Goal: Task Accomplishment & Management: Manage account settings

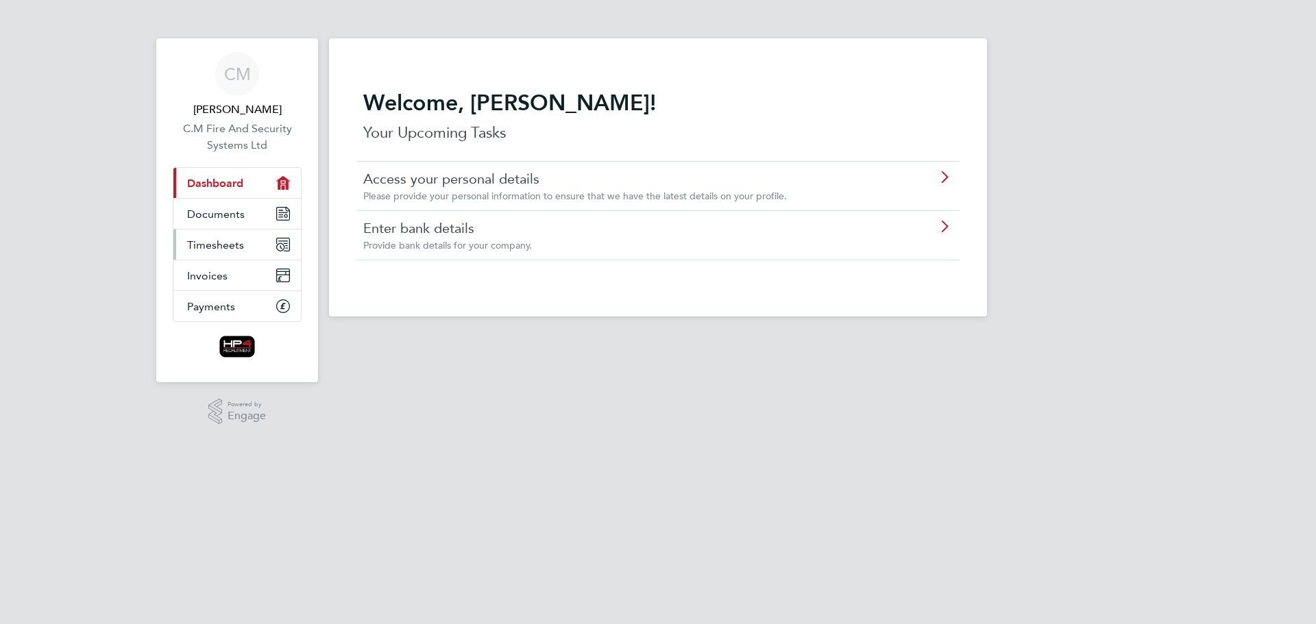
click at [220, 243] on span "Timesheets" at bounding box center [215, 245] width 57 height 13
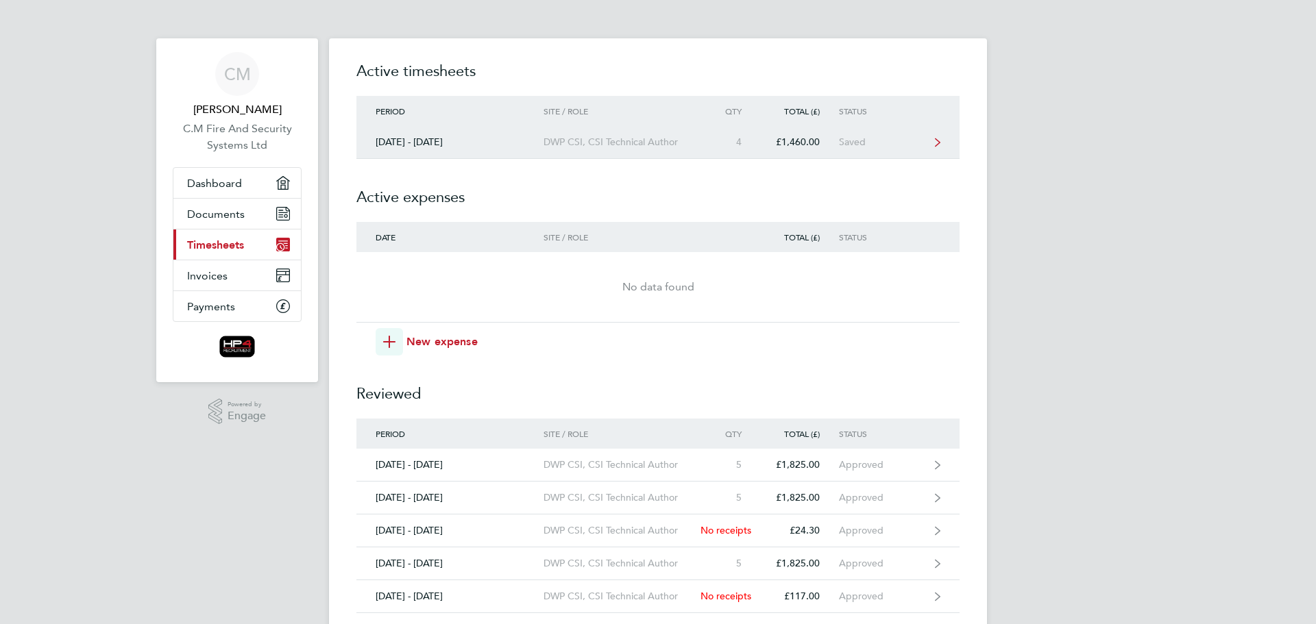
click at [633, 142] on div "DWP CSI, CSI Technical Author" at bounding box center [622, 142] width 157 height 12
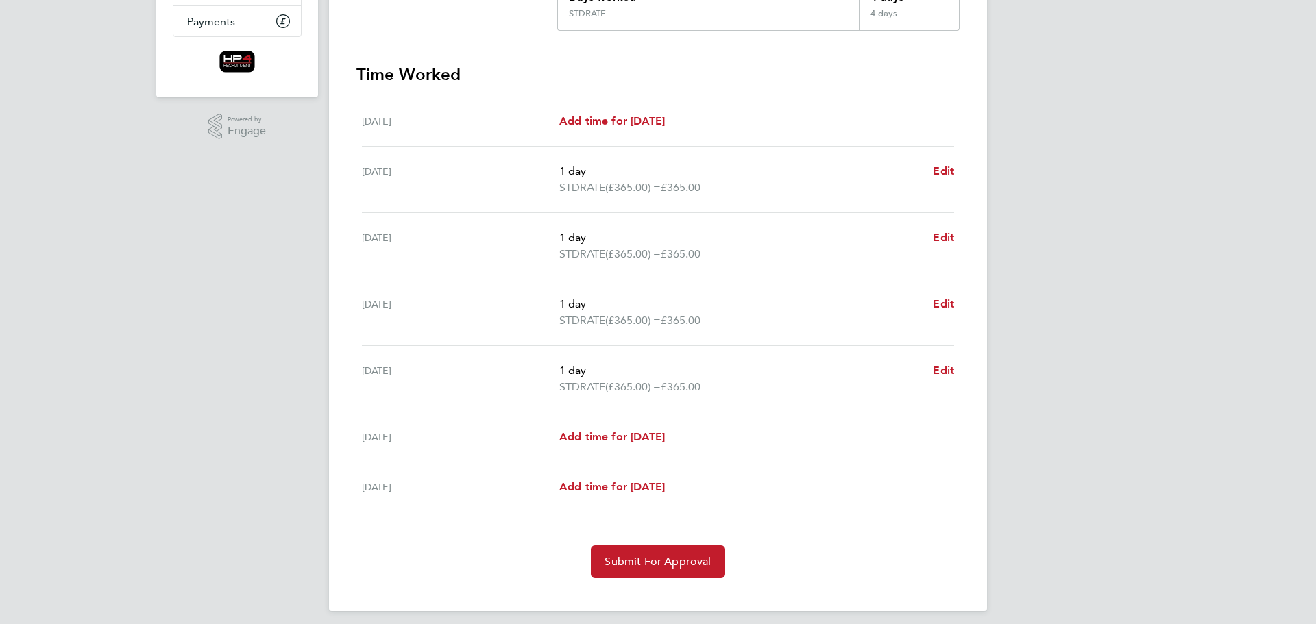
scroll to position [294, 0]
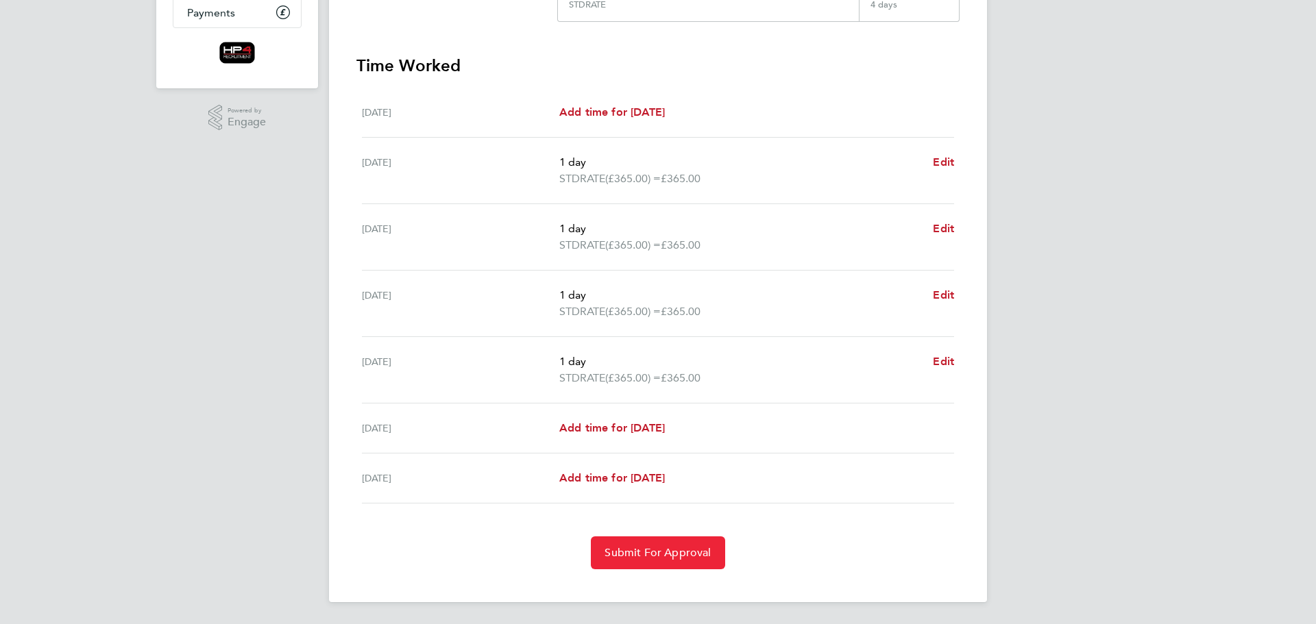
click at [656, 560] on button "Submit For Approval" at bounding box center [658, 553] width 134 height 33
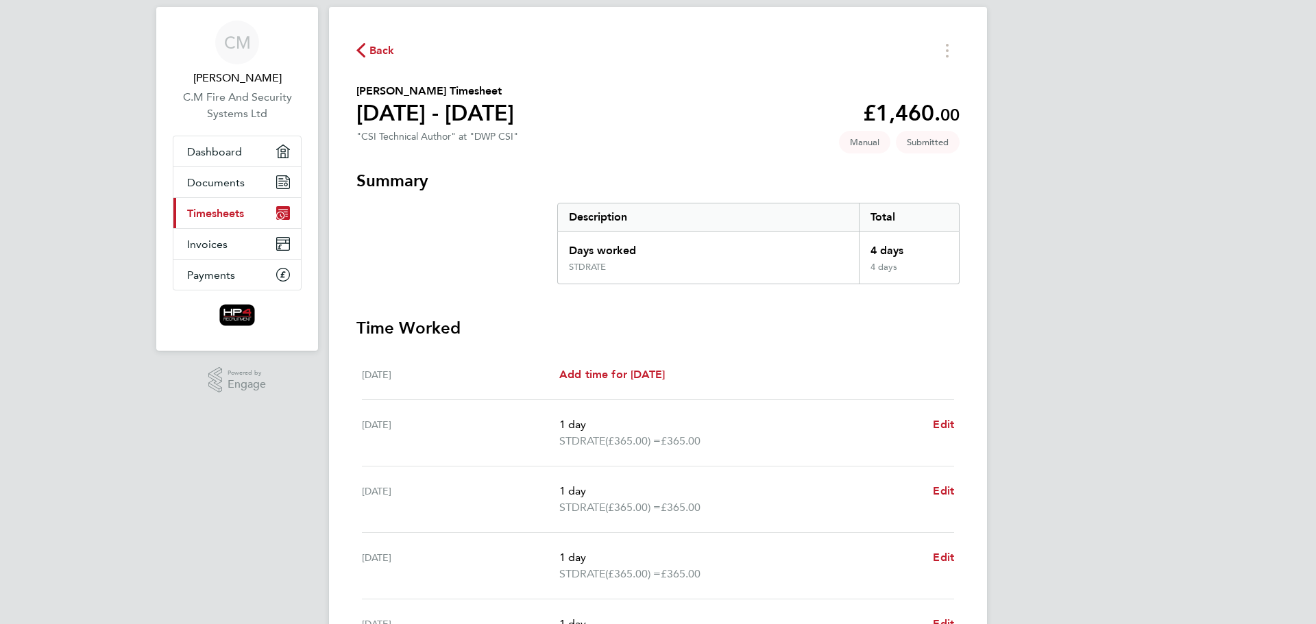
scroll to position [0, 0]
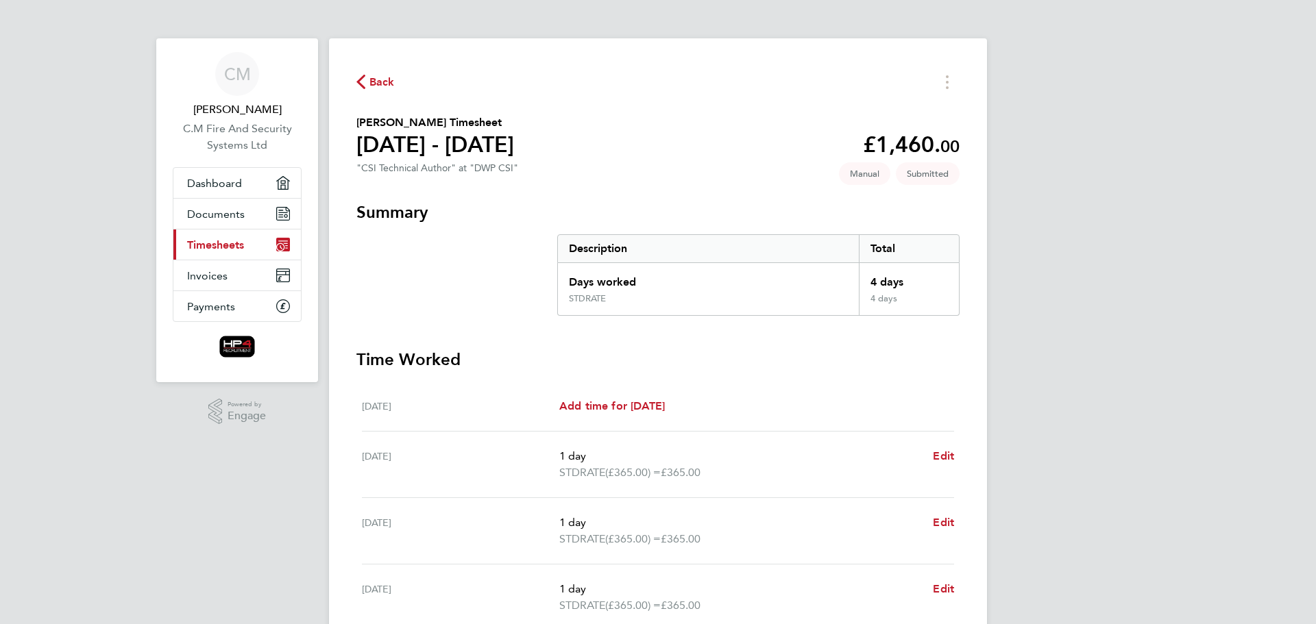
click at [204, 244] on span "Timesheets" at bounding box center [215, 245] width 57 height 13
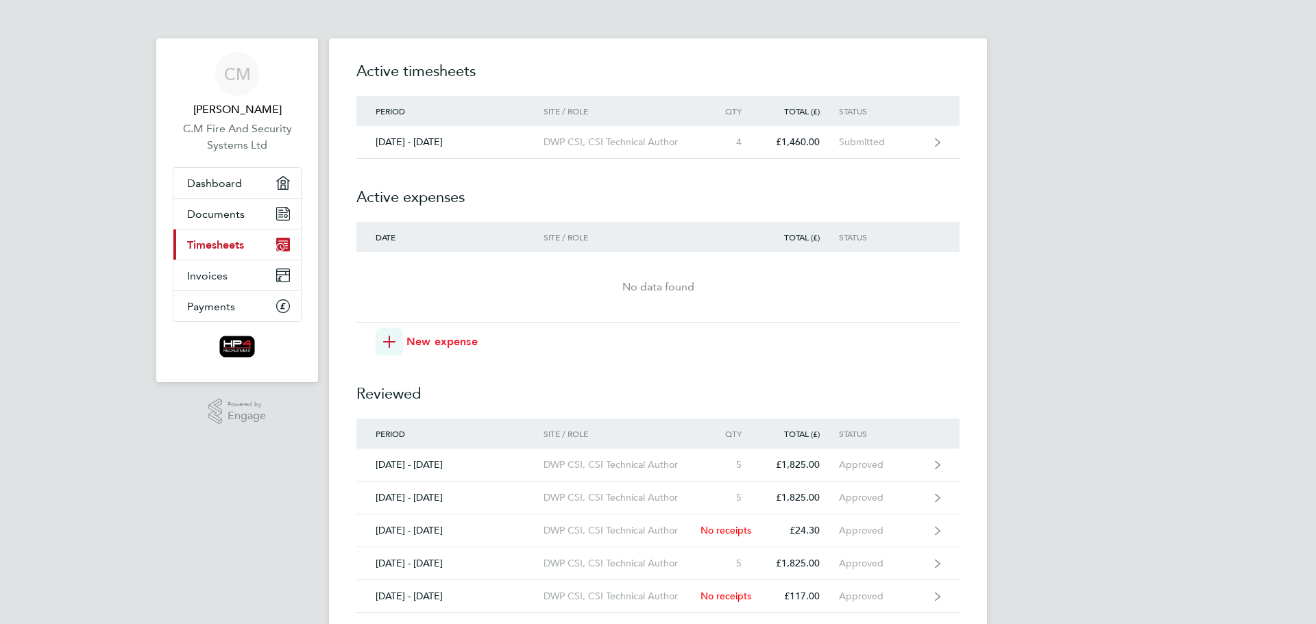
click at [409, 340] on span "New expense" at bounding box center [441, 342] width 71 height 16
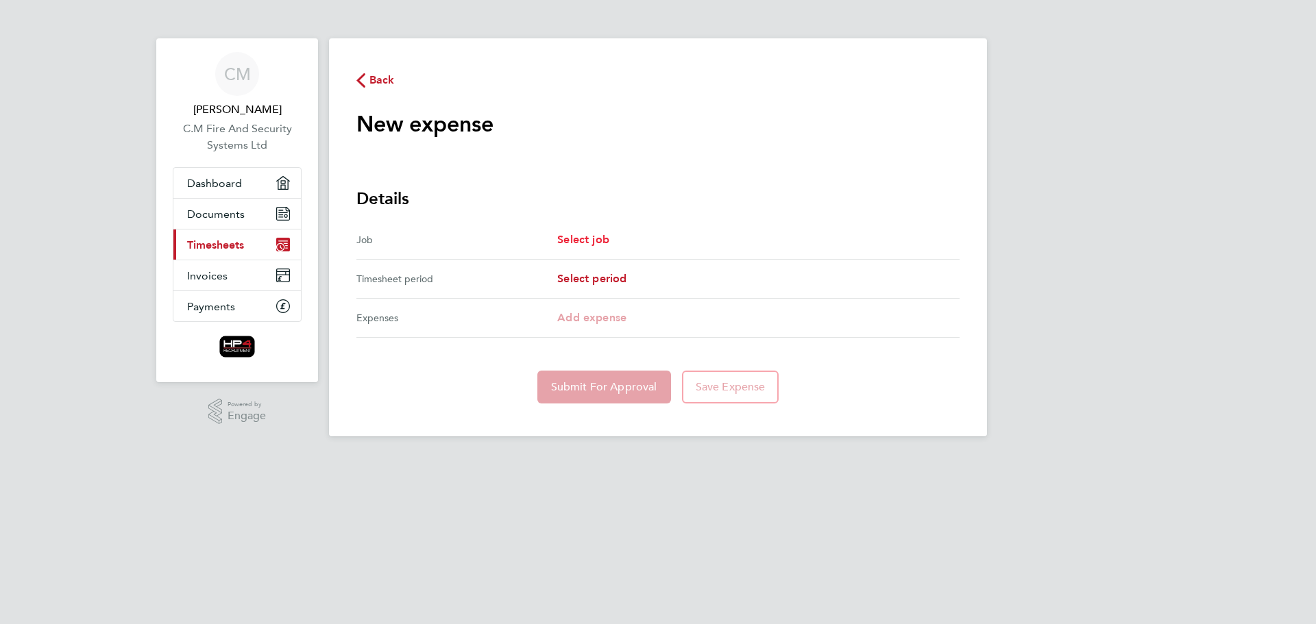
click at [588, 243] on span "Select job" at bounding box center [583, 239] width 52 height 13
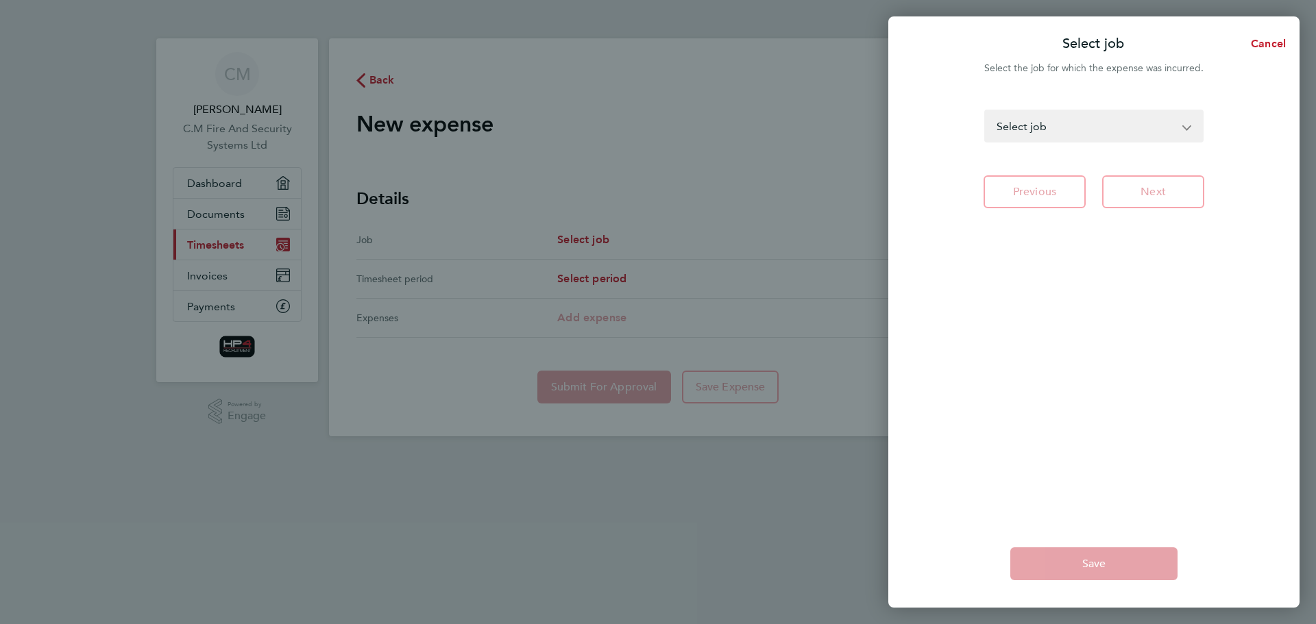
click at [1168, 130] on select "DWP CSI - Designer DWP CSI - CSI Design Engineer DWP CSI - CSI Technical Author…" at bounding box center [1086, 126] width 200 height 30
select select "279276"
click at [986, 111] on select "DWP CSI - Designer DWP CSI - CSI Design Engineer DWP CSI - CSI Technical Author…" at bounding box center [1086, 126] width 200 height 30
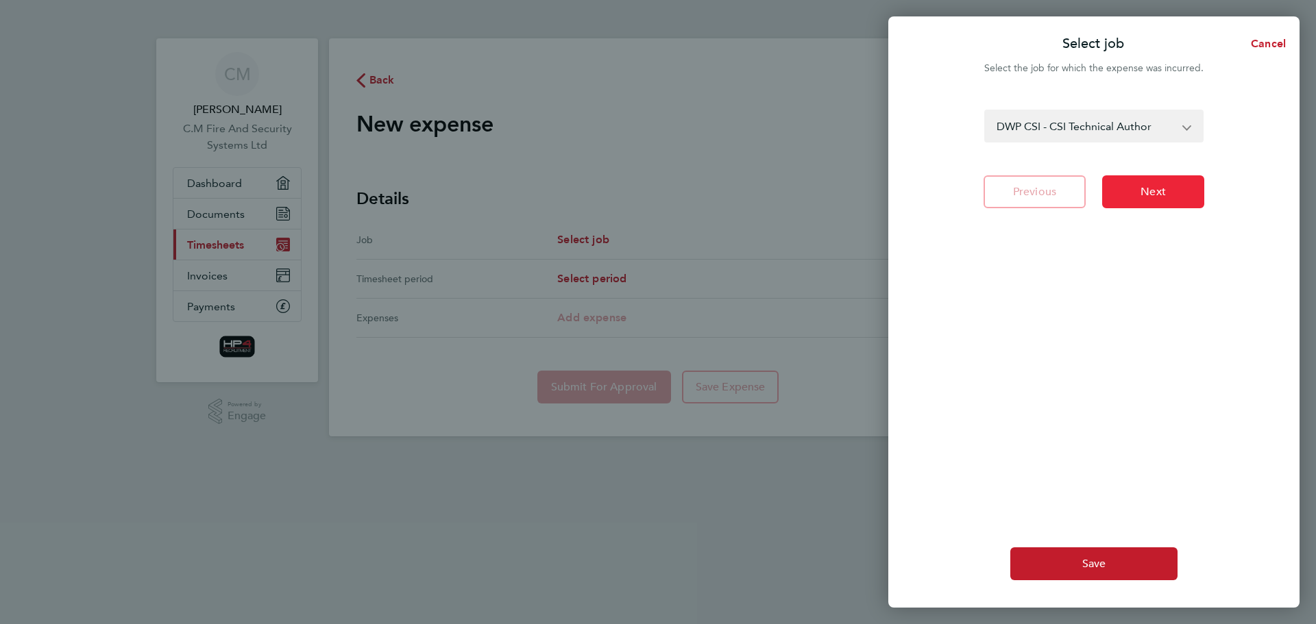
click at [1153, 195] on span "Next" at bounding box center [1153, 192] width 25 height 14
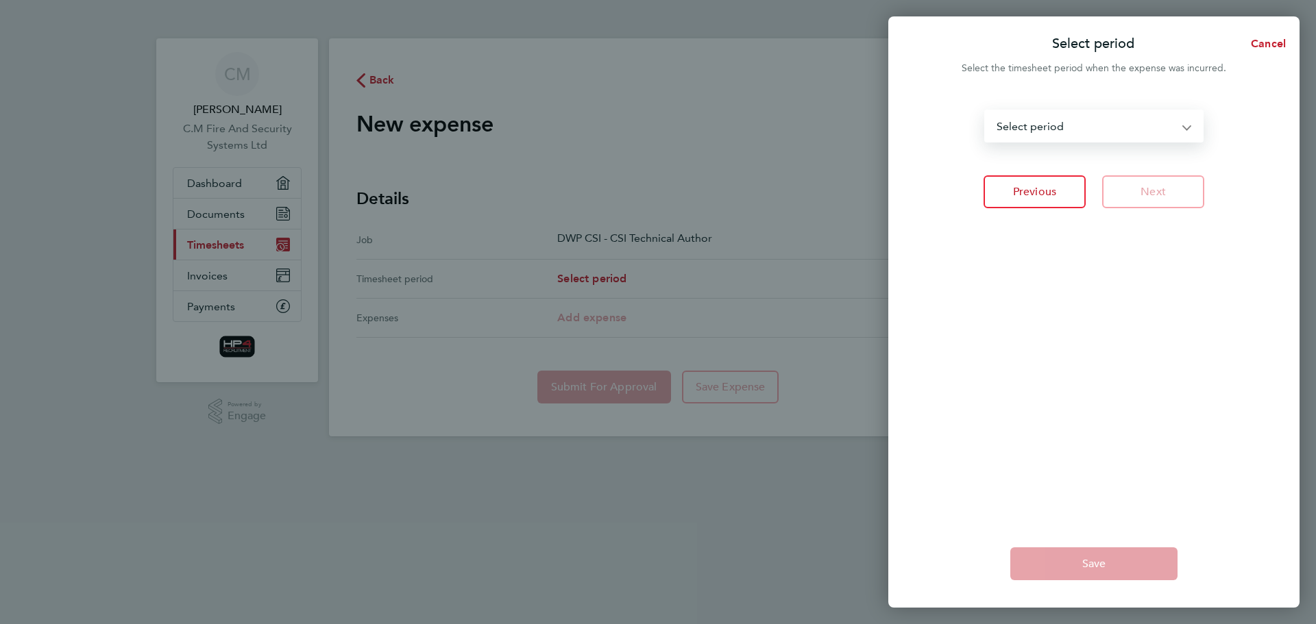
click at [1158, 129] on select "[DATE] - [DATE] [DATE] - [DATE] [DATE] - [DATE] [DATE] - [DATE] [DATE] - [DATE]…" at bounding box center [1086, 126] width 200 height 30
select select "22: Object"
click at [986, 111] on select "[DATE] - [DATE] [DATE] - [DATE] [DATE] - [DATE] [DATE] - [DATE] [DATE] - [DATE]…" at bounding box center [1086, 126] width 200 height 30
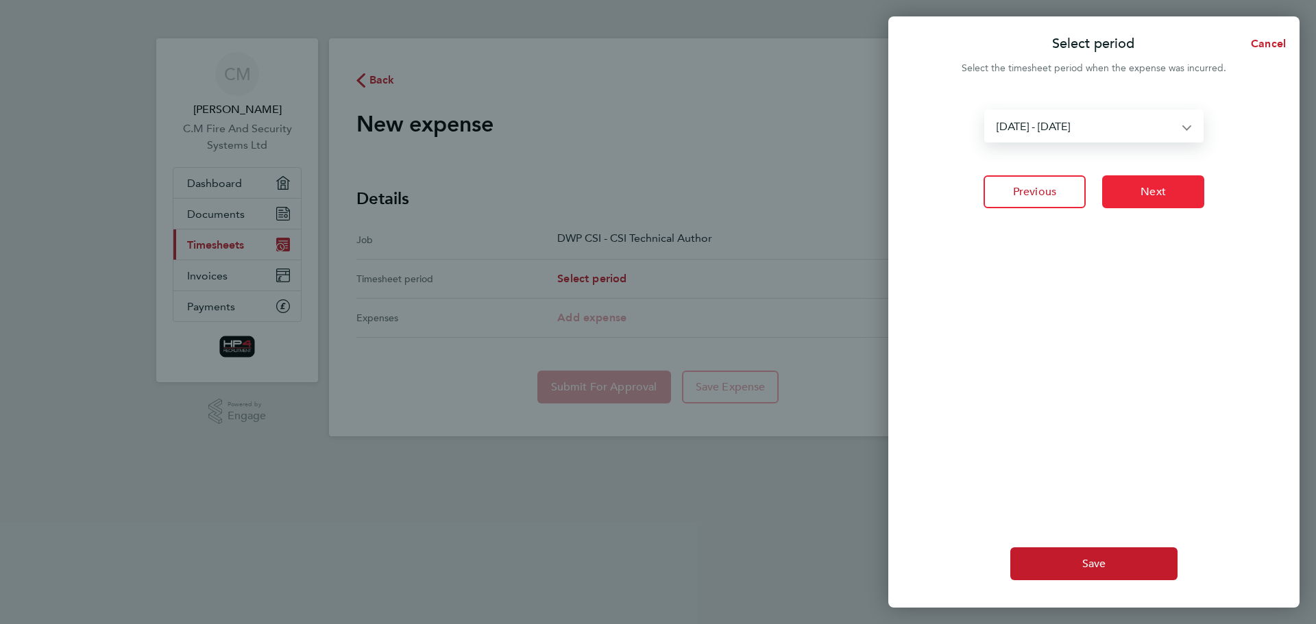
click at [1165, 185] on button "Next" at bounding box center [1153, 191] width 102 height 33
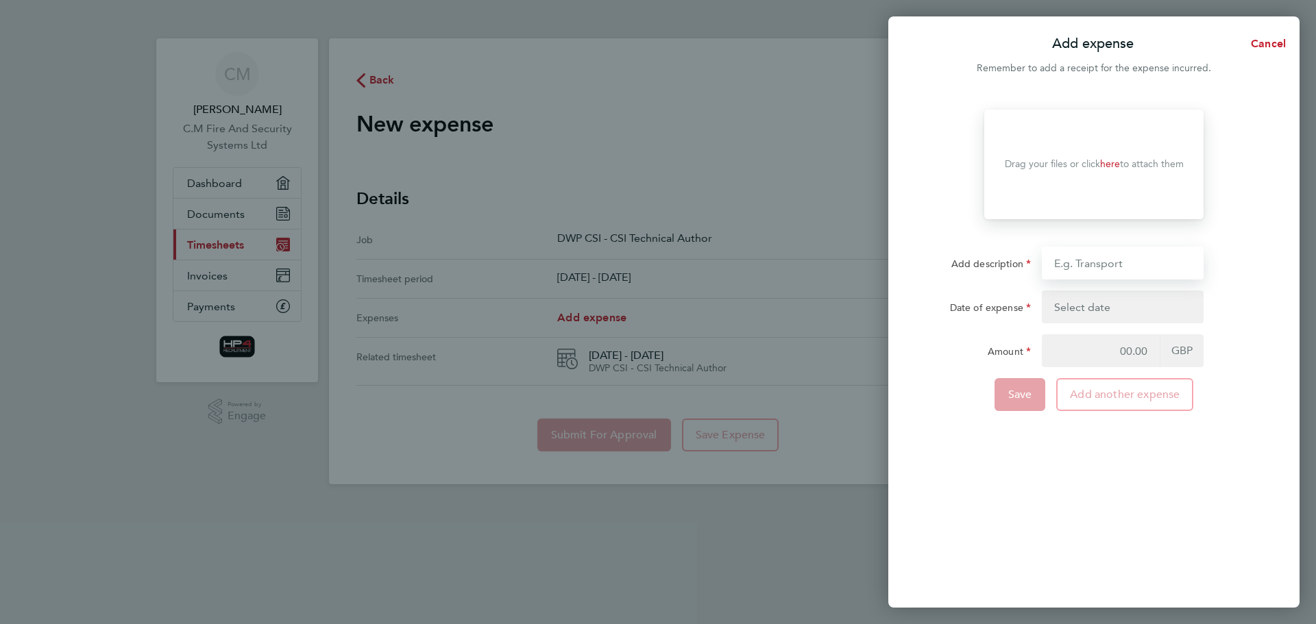
click at [1119, 269] on input "Add description" at bounding box center [1123, 263] width 162 height 33
type input "TRAVEL"
click at [1120, 305] on button "button" at bounding box center [1123, 307] width 162 height 33
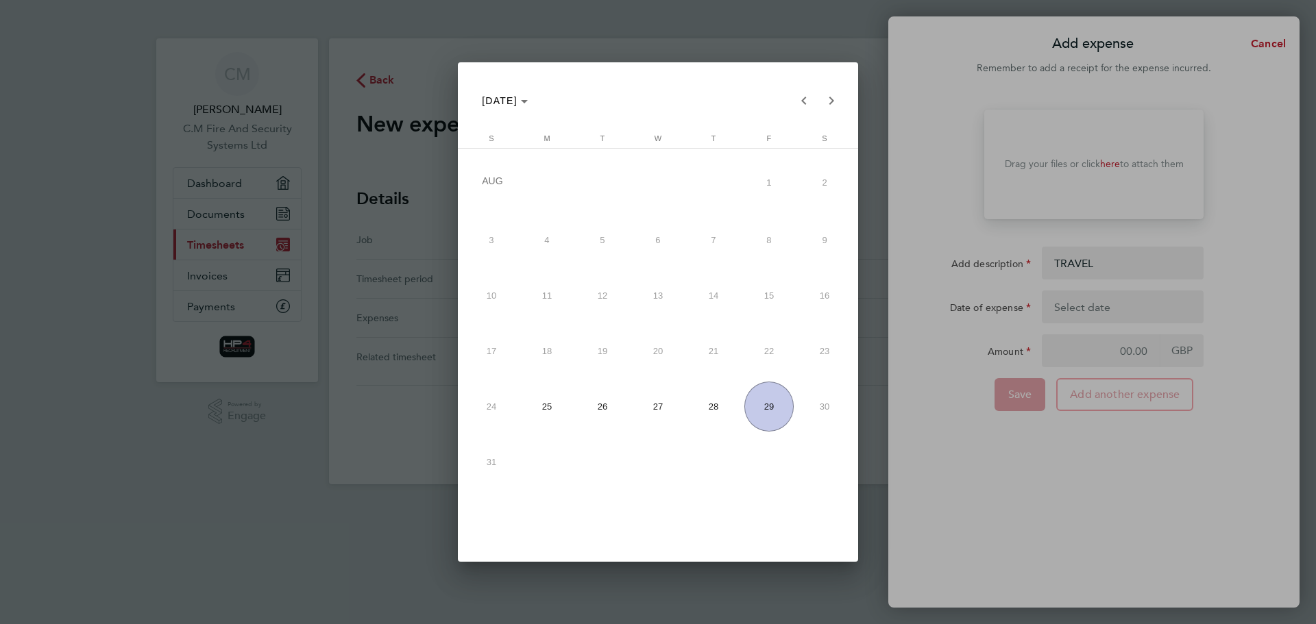
click at [719, 397] on span "28" at bounding box center [714, 407] width 50 height 50
type input "[DATE]"
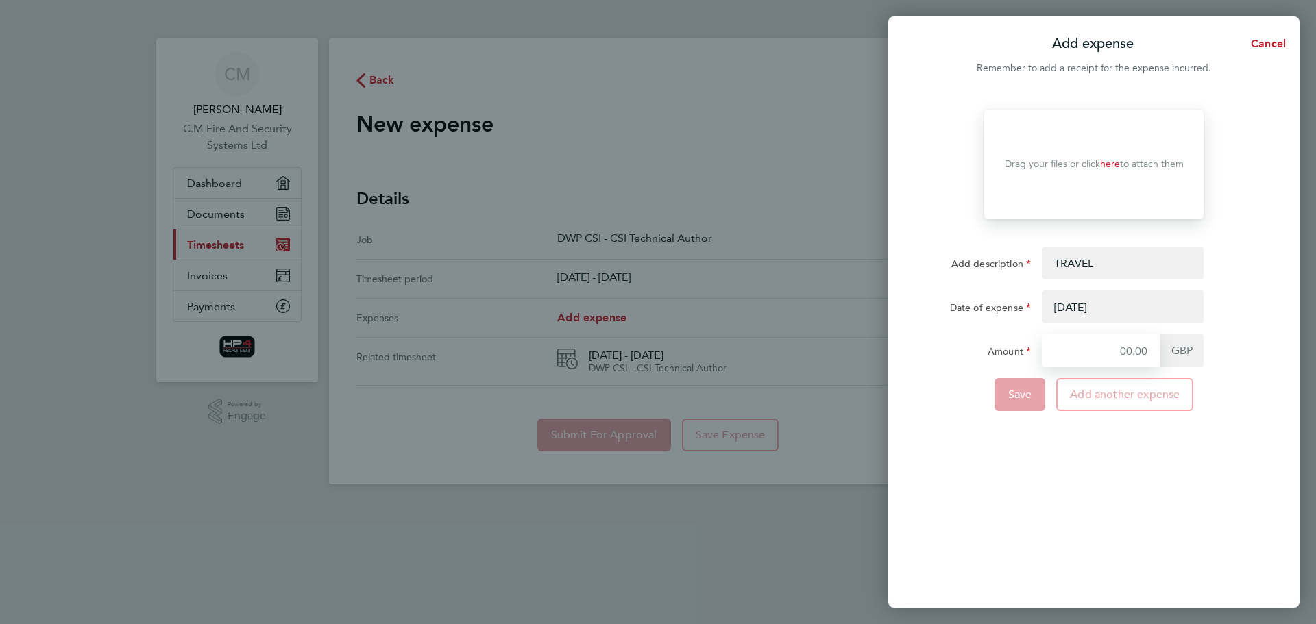
click at [1143, 357] on input "Amount" at bounding box center [1101, 350] width 118 height 33
type input "85.50"
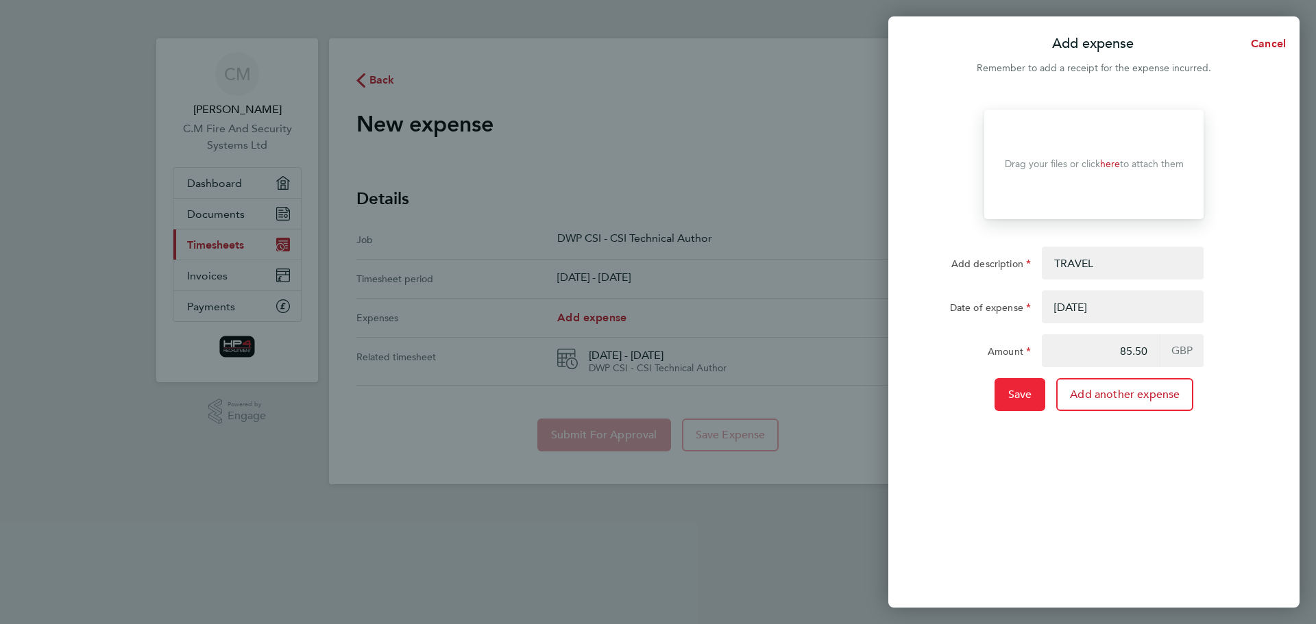
click at [1024, 389] on span "Save" at bounding box center [1020, 395] width 24 height 14
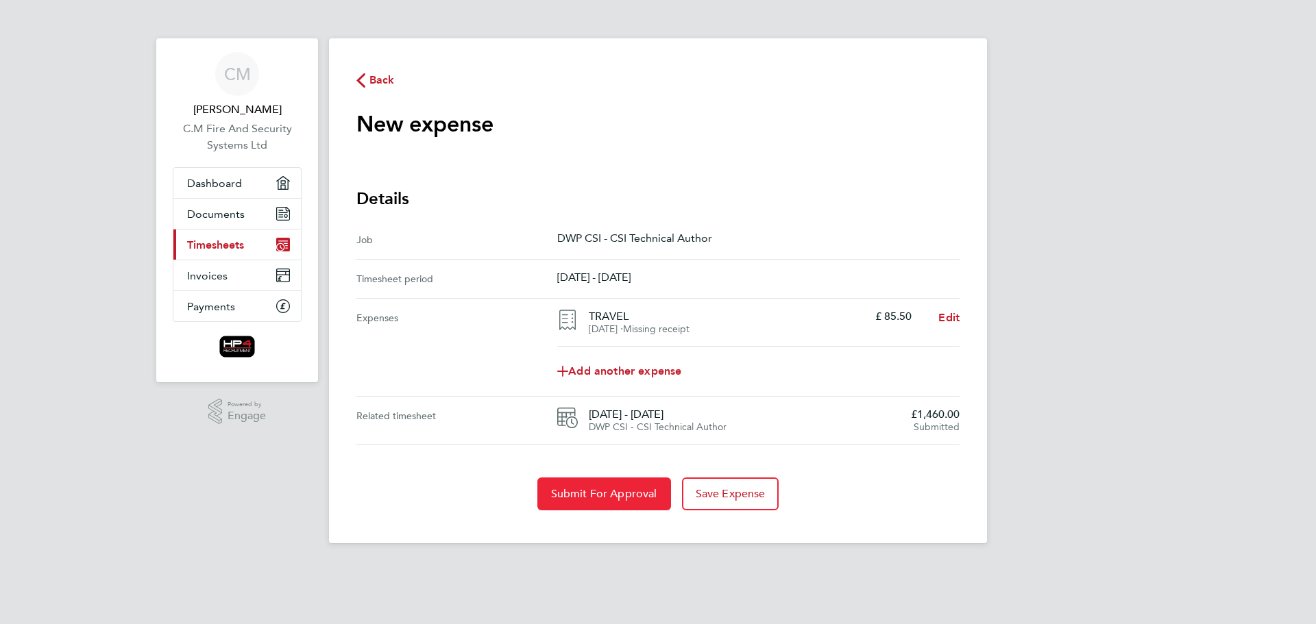
click at [594, 487] on button "Submit For Approval" at bounding box center [604, 494] width 134 height 33
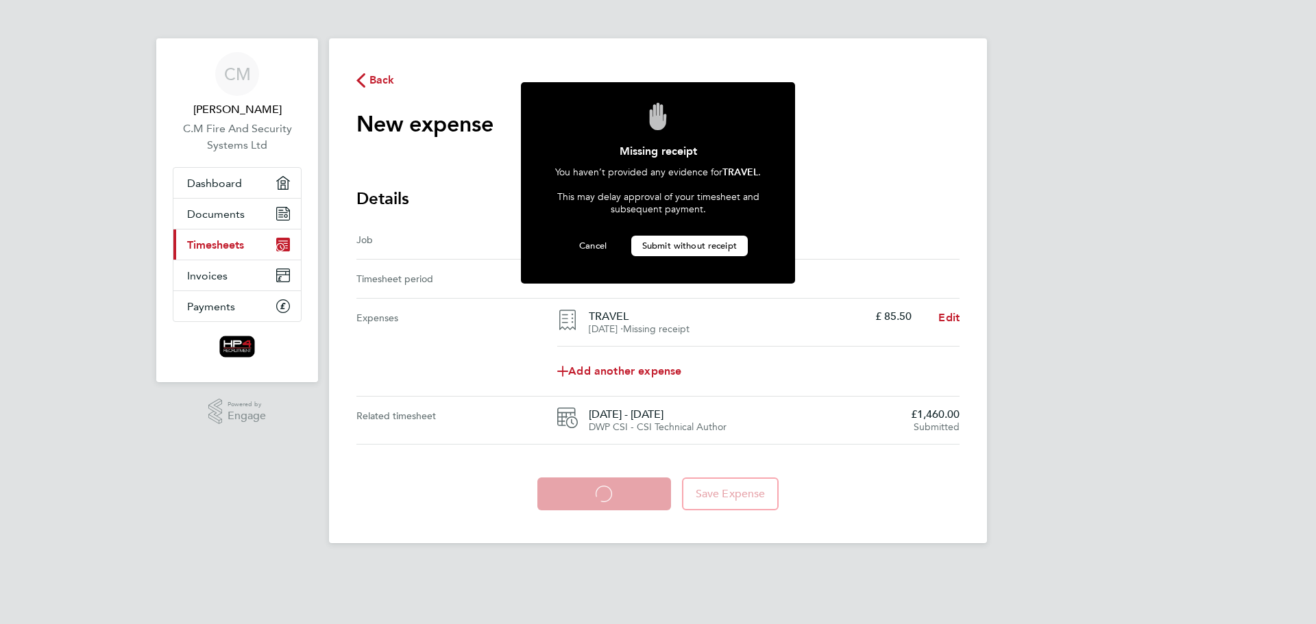
click at [655, 243] on span "Submit without receipt" at bounding box center [689, 246] width 95 height 12
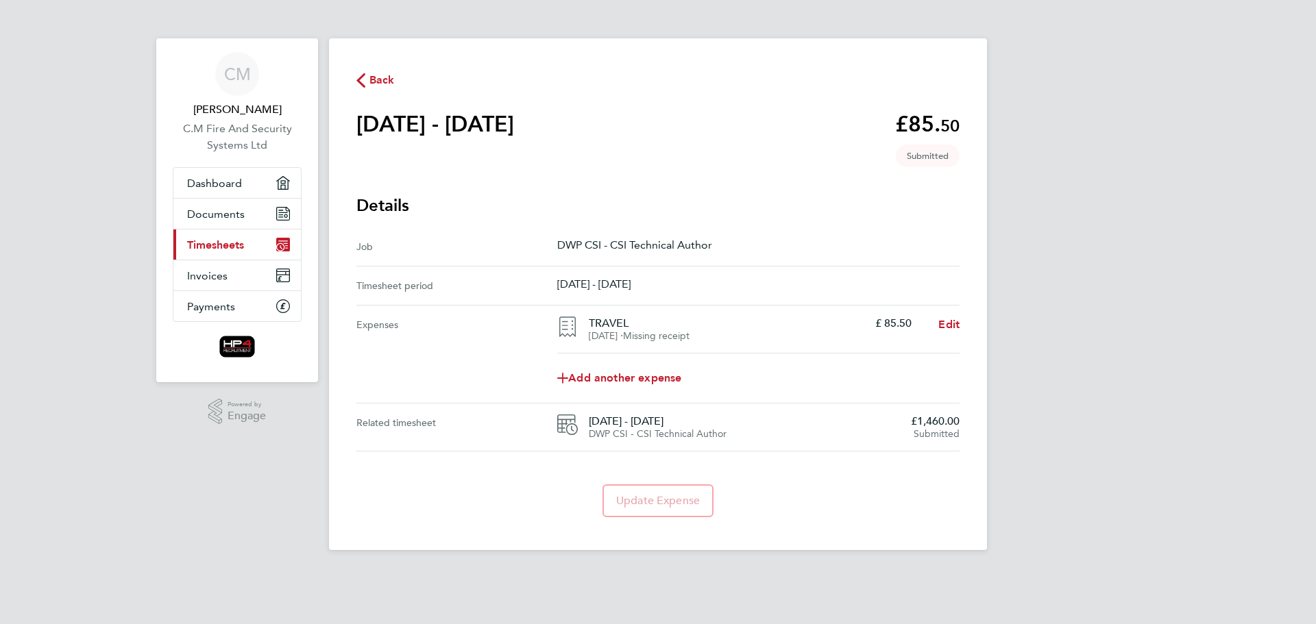
click at [198, 246] on span "Timesheets" at bounding box center [215, 245] width 57 height 13
